Goal: Entertainment & Leisure: Consume media (video, audio)

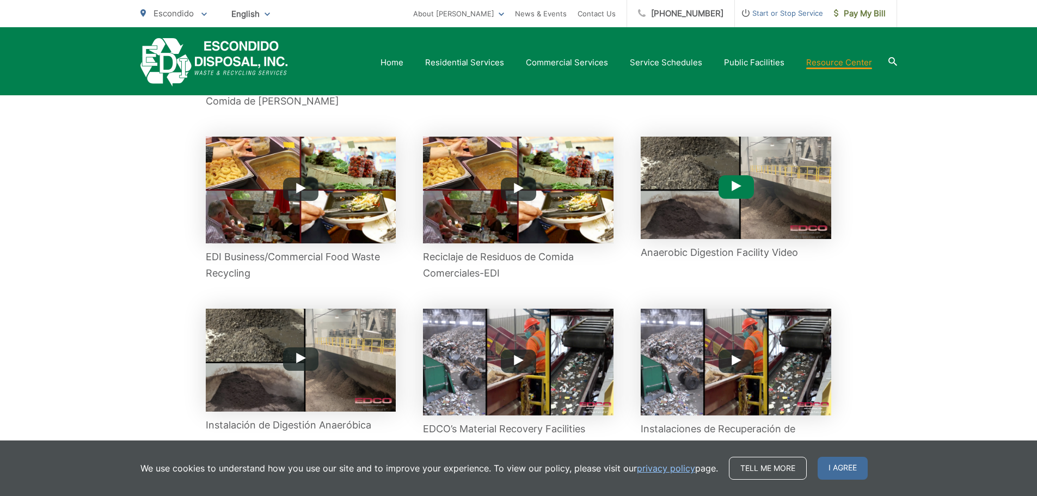
scroll to position [599, 0]
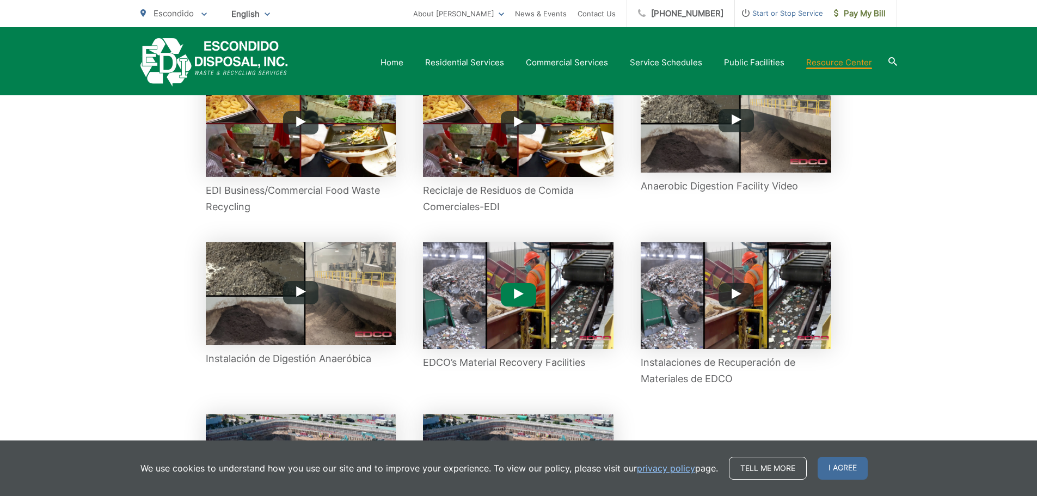
click at [529, 298] on button "Play Button" at bounding box center [518, 294] width 35 height 23
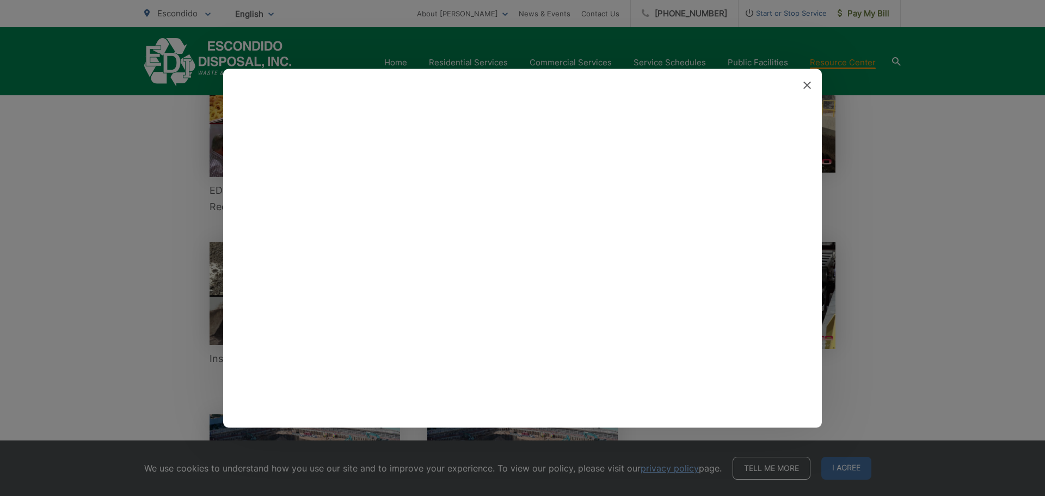
click at [74, 217] on div at bounding box center [522, 248] width 1045 height 496
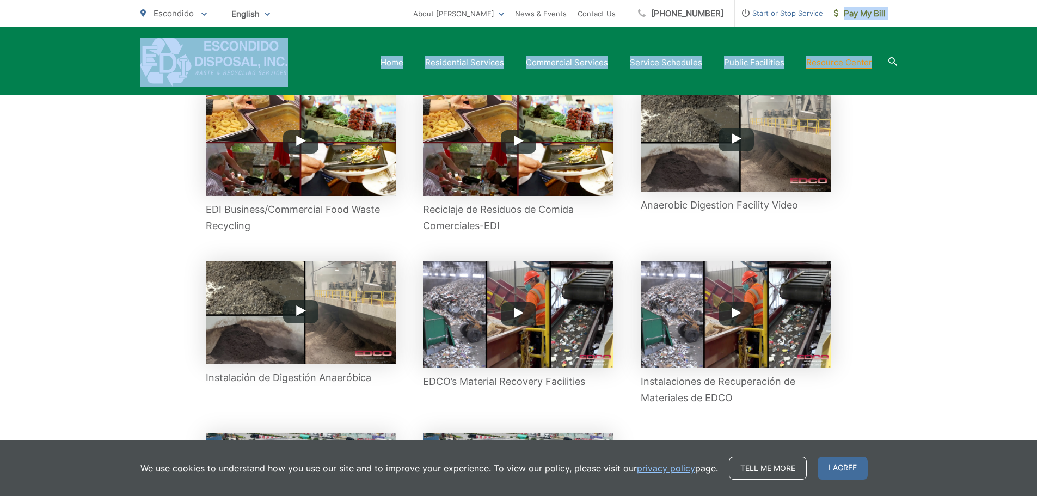
drag, startPoint x: 977, startPoint y: -26, endPoint x: 857, endPoint y: 44, distance: 139.3
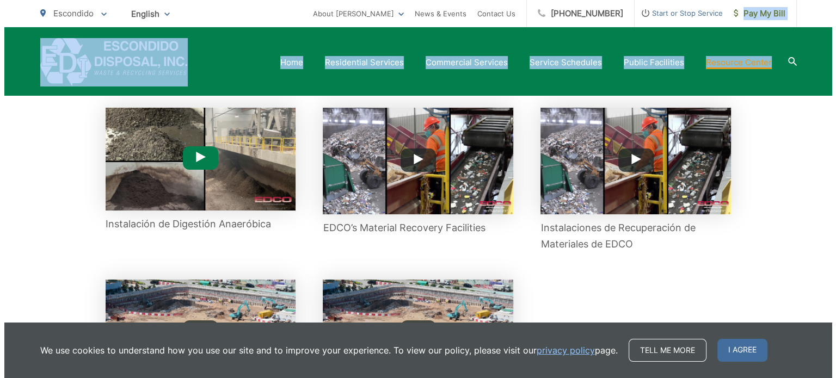
scroll to position [732, 0]
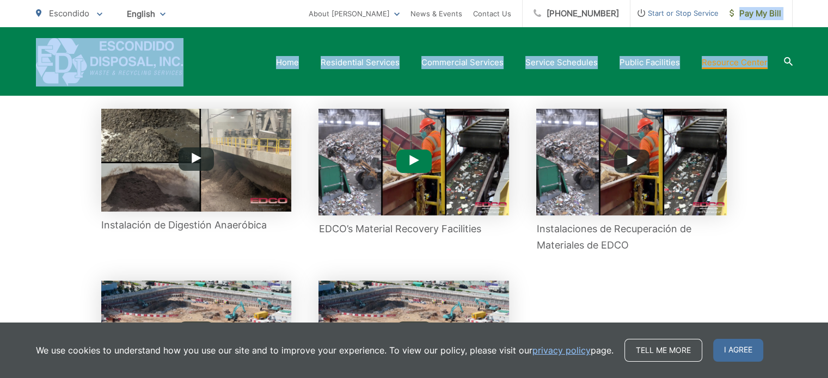
click at [409, 158] on polygon "Play Button" at bounding box center [414, 160] width 10 height 10
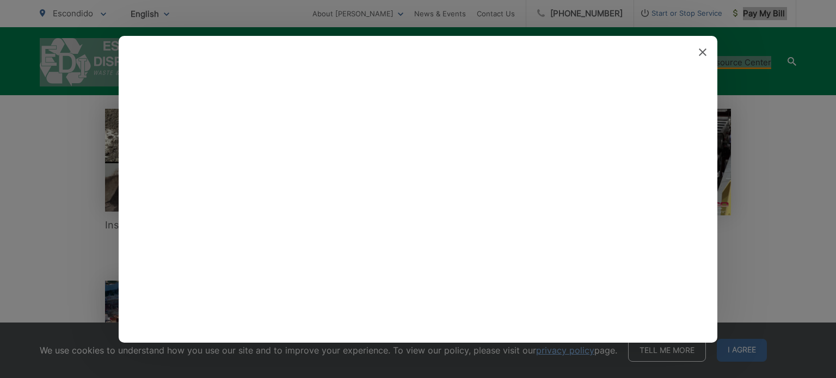
scroll to position [0, 0]
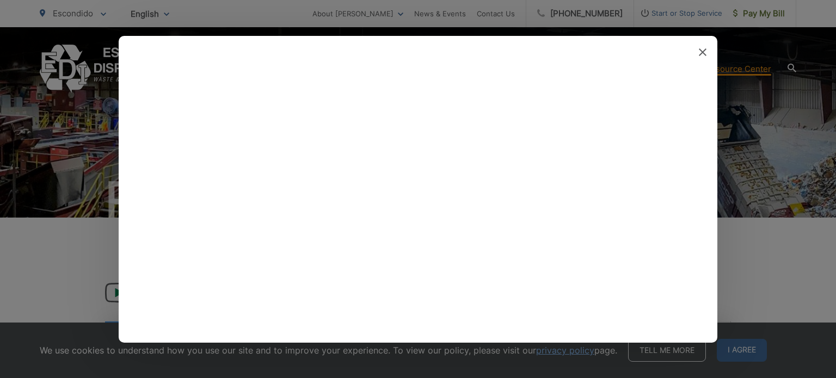
click at [704, 55] on icon at bounding box center [703, 52] width 8 height 8
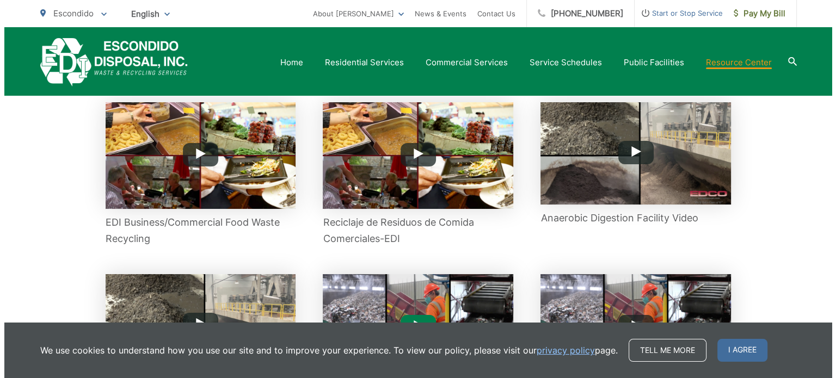
scroll to position [566, 0]
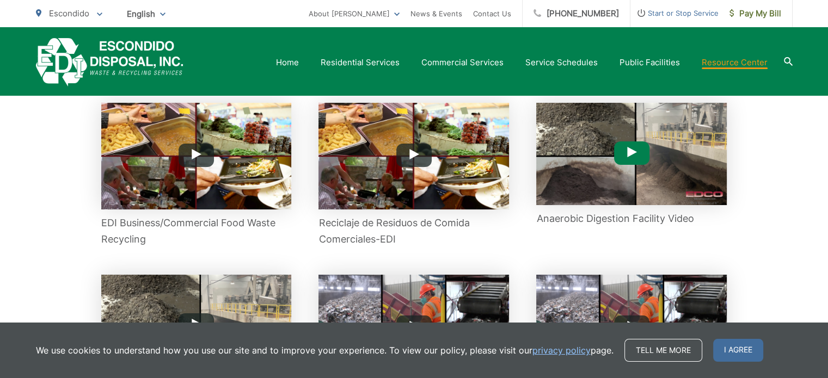
click at [625, 158] on button "Play Button" at bounding box center [631, 153] width 35 height 23
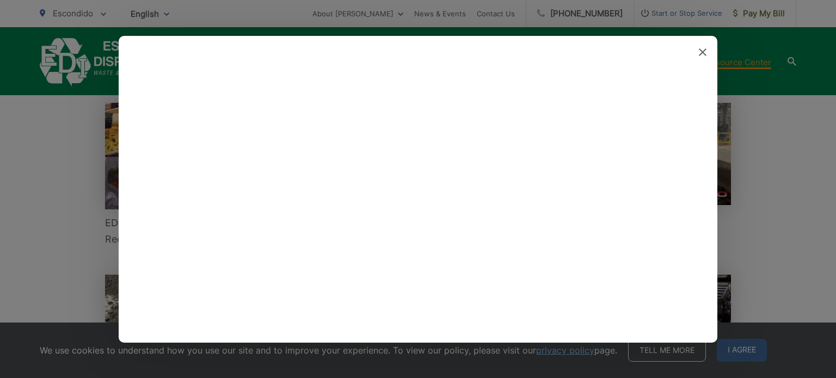
scroll to position [0, 0]
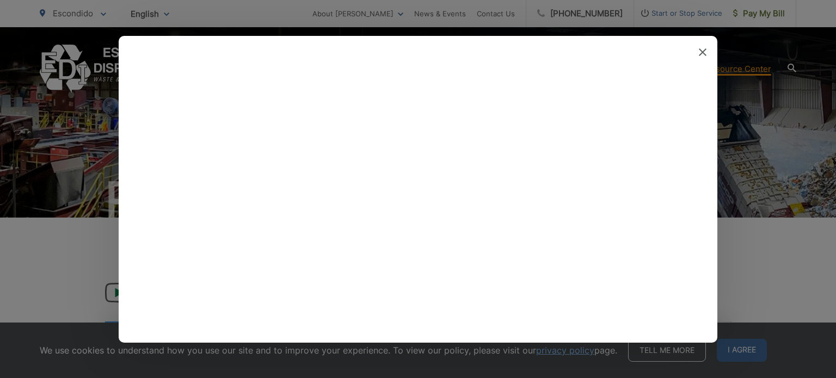
click at [703, 54] on icon at bounding box center [703, 52] width 8 height 8
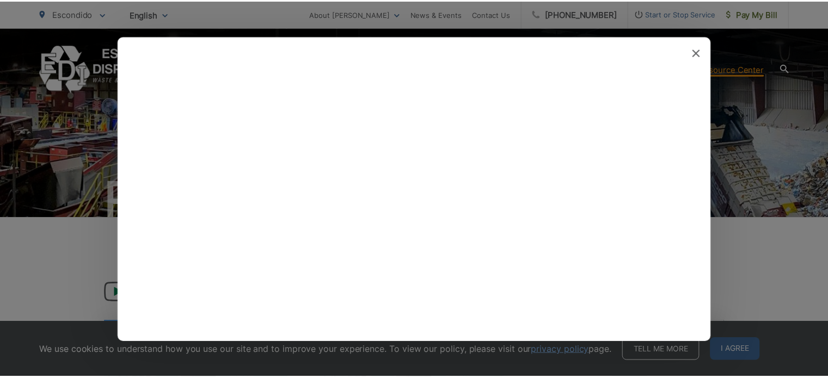
scroll to position [566, 0]
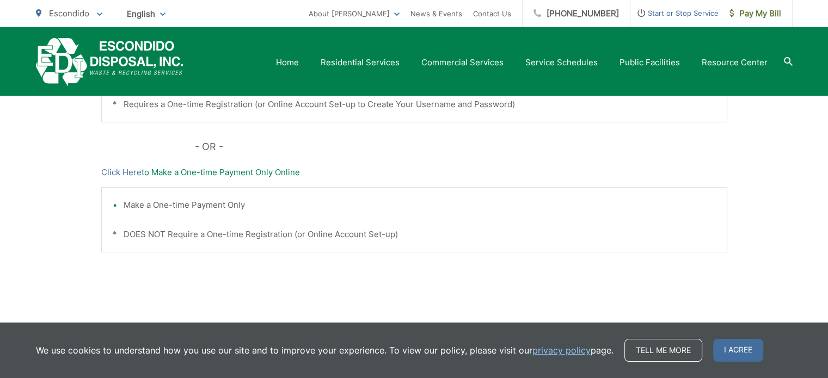
scroll to position [420, 0]
